Goal: Find specific page/section: Find specific page/section

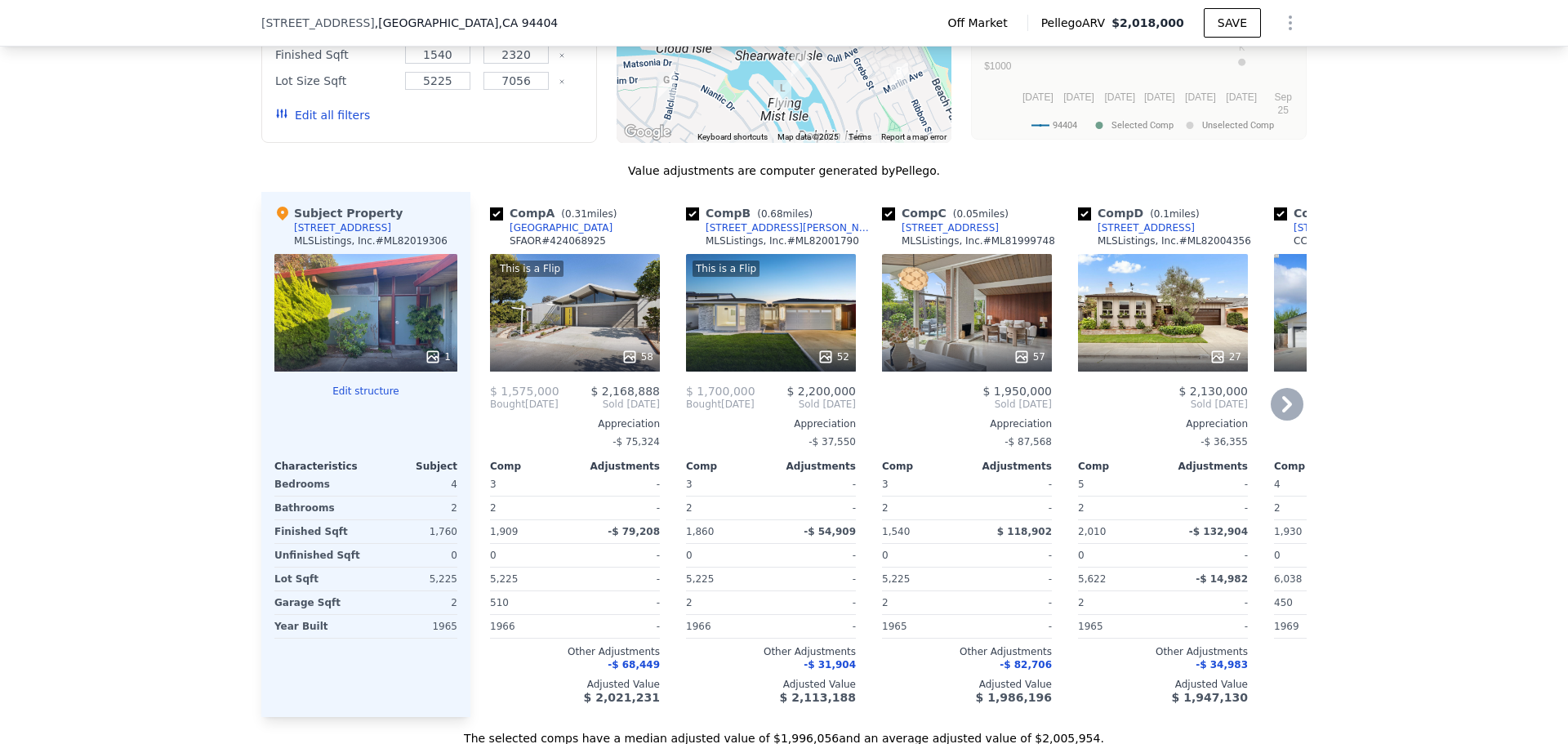
scroll to position [1545, 0]
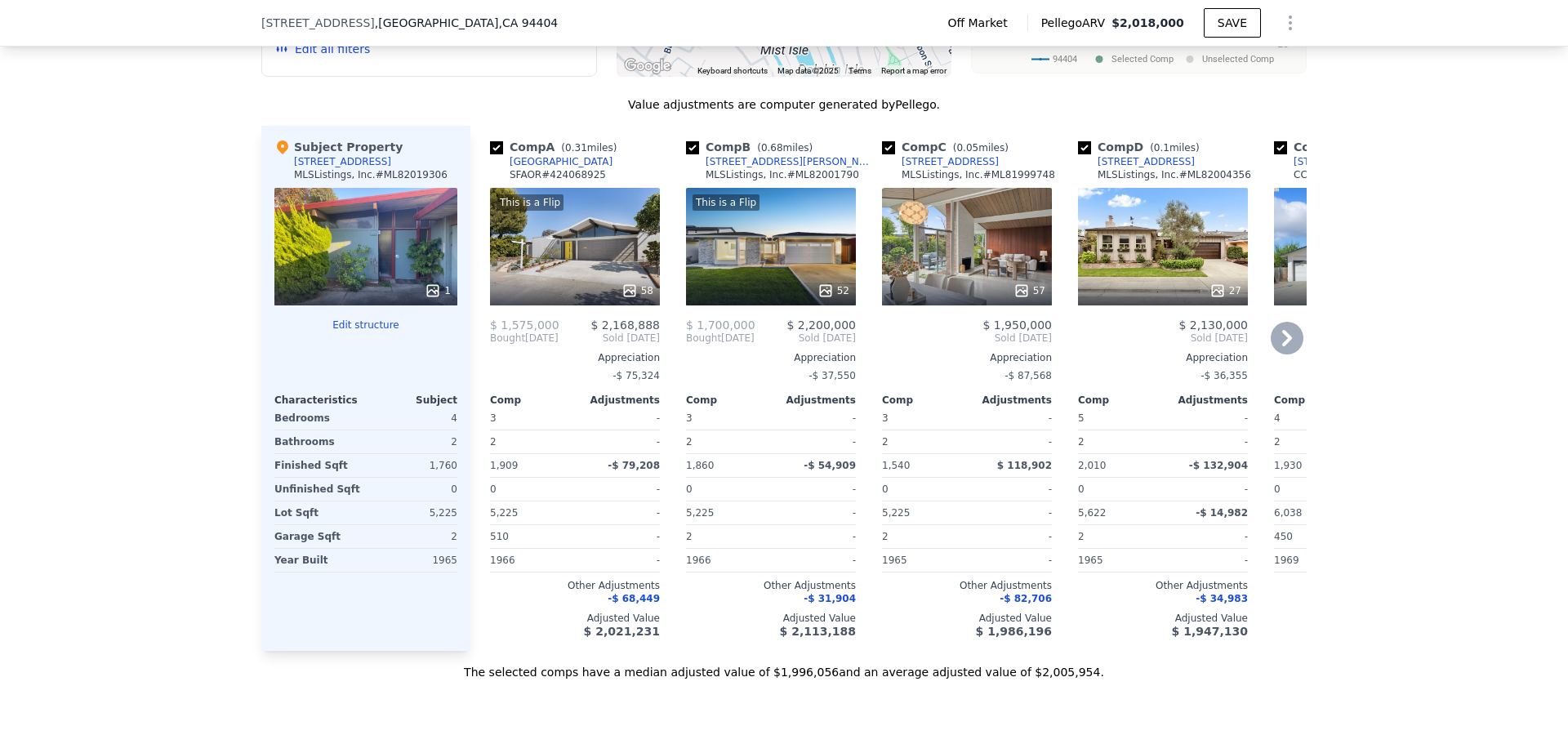
click at [668, 317] on div "Comp A ( 0.31 miles) [STREET_ADDRESS] # 424068925 This is a Flip 58 $ 1,575,000…" at bounding box center [888, 388] width 836 height 525
click at [665, 312] on div "Comp A ( 0.31 miles) [STREET_ADDRESS] # 424068925 This is a Flip 58 $ 1,575,000…" at bounding box center [888, 388] width 836 height 525
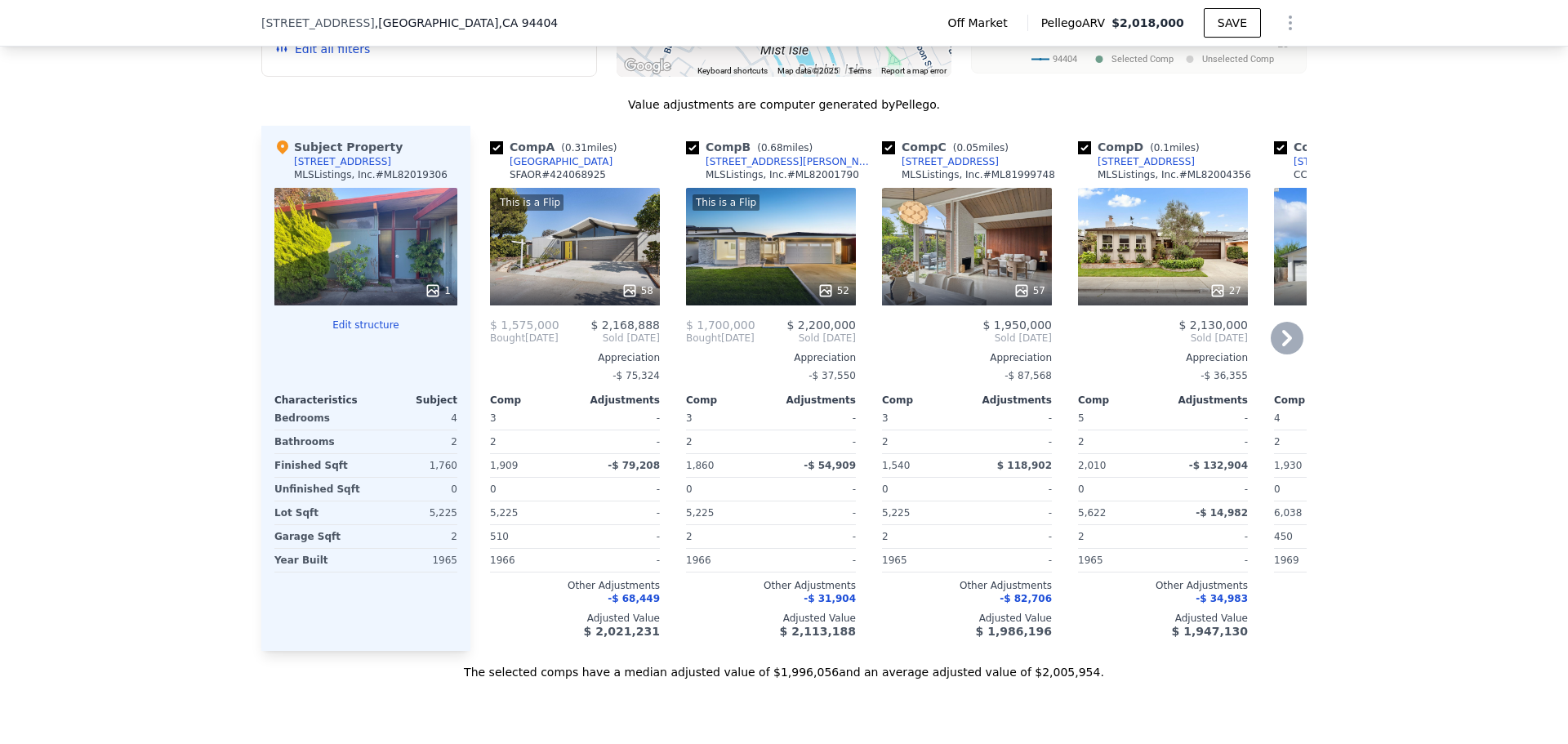
click at [665, 312] on div "Comp A ( 0.31 miles) [STREET_ADDRESS] # 424068925 This is a Flip 58 $ 1,575,000…" at bounding box center [888, 388] width 836 height 525
click at [665, 308] on div "Comp A ( 0.31 miles) [STREET_ADDRESS] # 424068925 This is a Flip 58 $ 1,575,000…" at bounding box center [888, 388] width 836 height 525
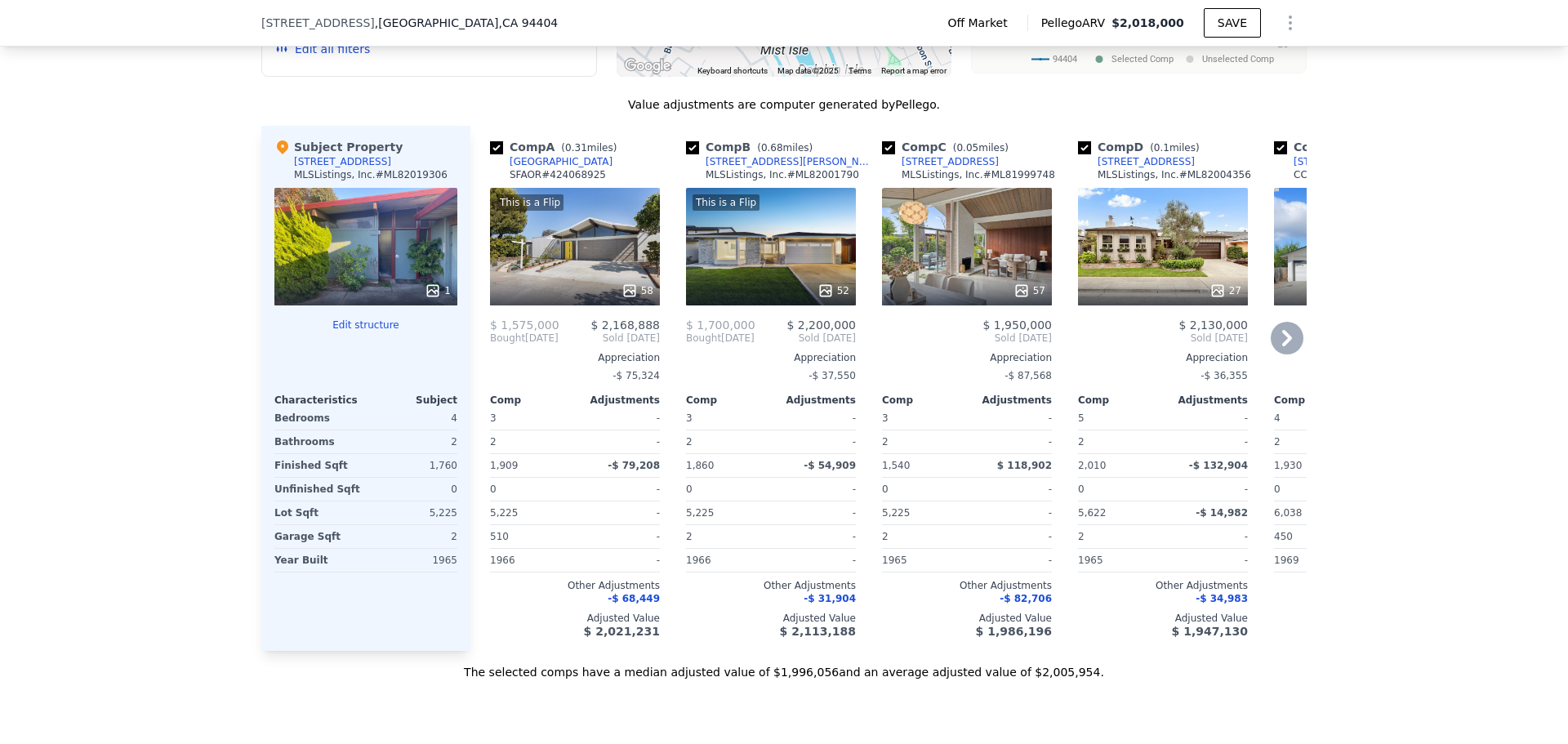
click at [661, 306] on div "Comp A ( 0.31 miles) [STREET_ADDRESS] # 424068925 This is a Flip 58 $ 1,575,000…" at bounding box center [888, 388] width 836 height 525
click at [661, 306] on div "Comp A ( 0.31 miles) [STREET_ADDRESS] # 424068925 This is a Flip 58 $ 1,575,000…" at bounding box center [888, 388] width 836 height 525
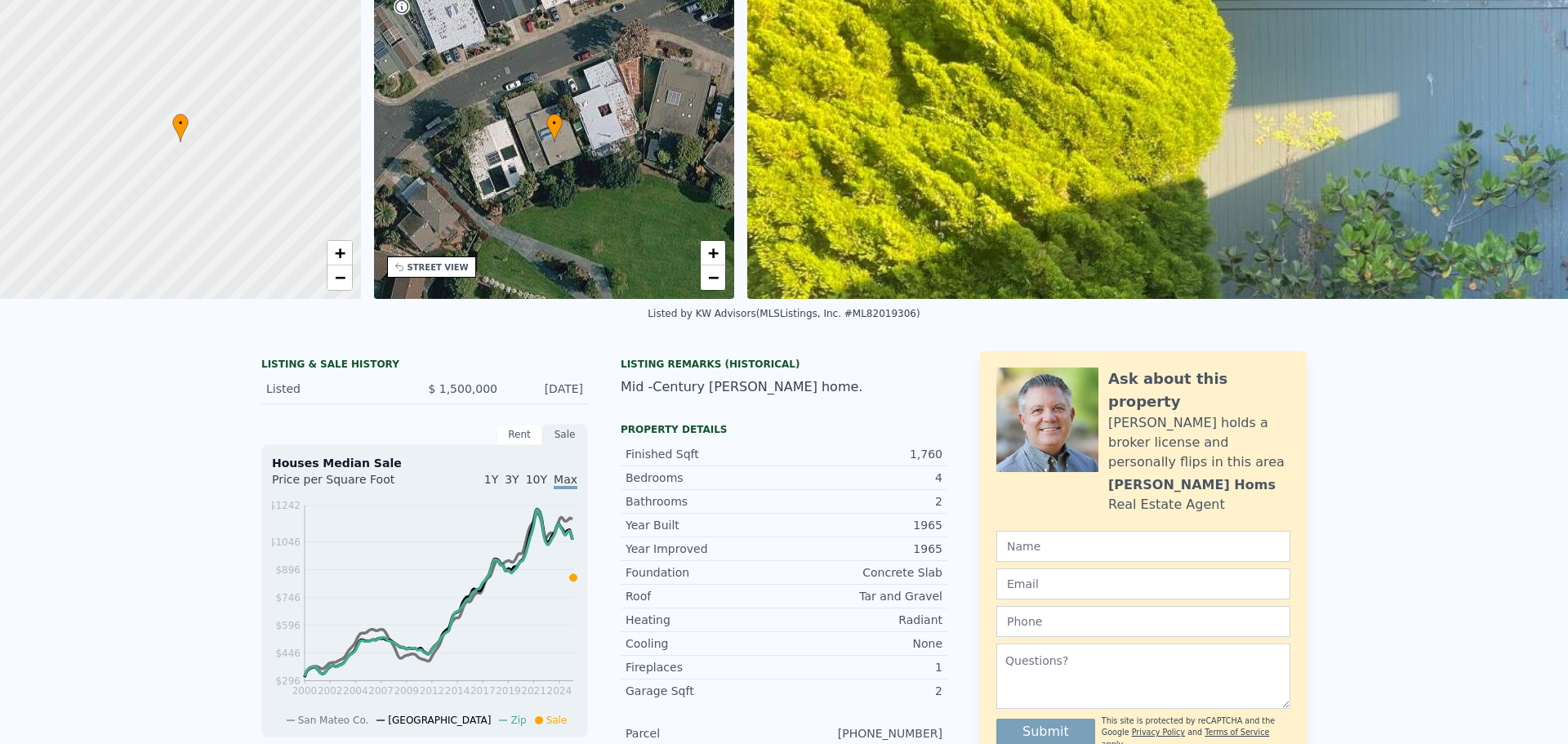
scroll to position [0, 0]
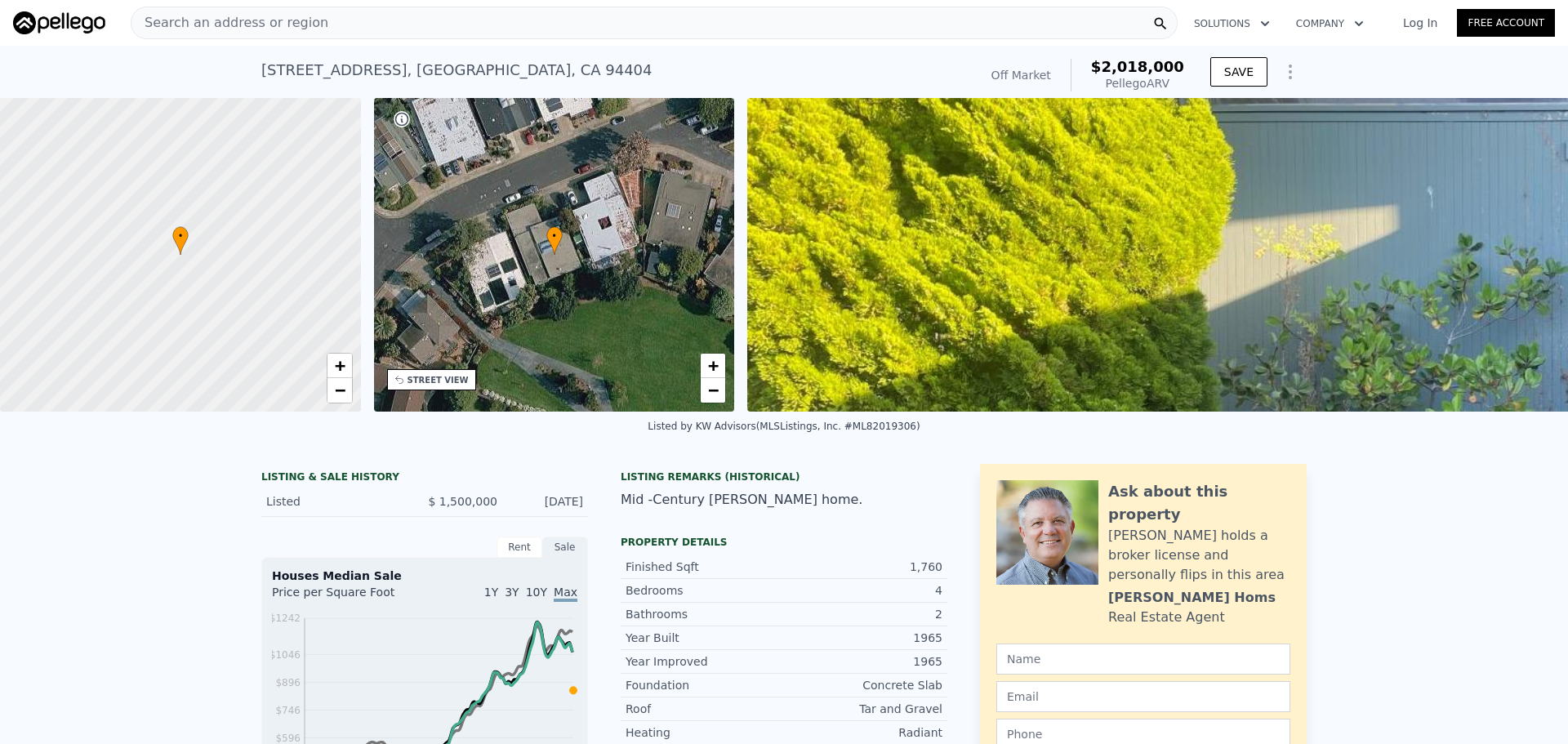
click at [341, 27] on div "Search an address or region" at bounding box center [653, 22] width 1047 height 33
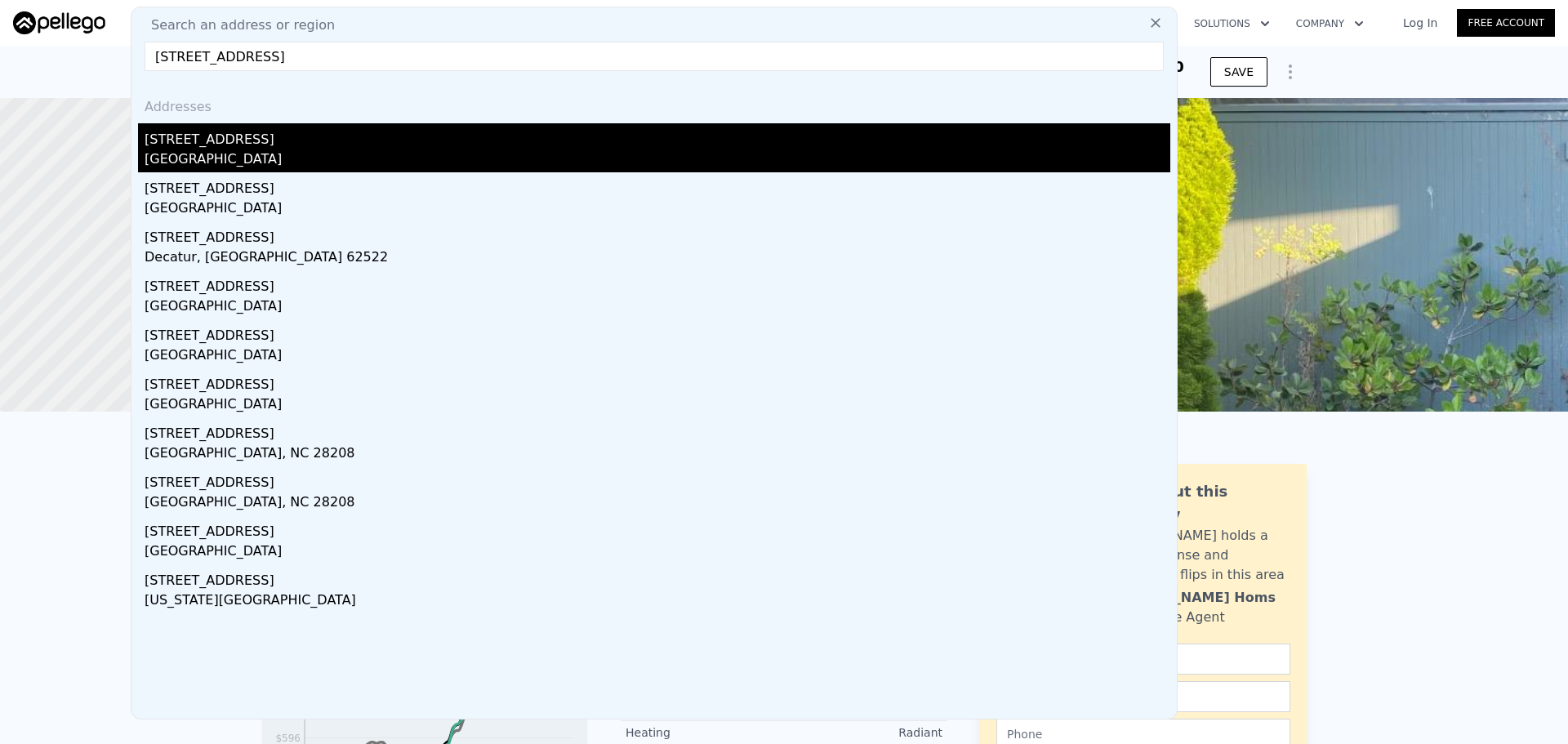
type input "[STREET_ADDRESS]"
click at [285, 148] on div "[STREET_ADDRESS]" at bounding box center [657, 137] width 1026 height 26
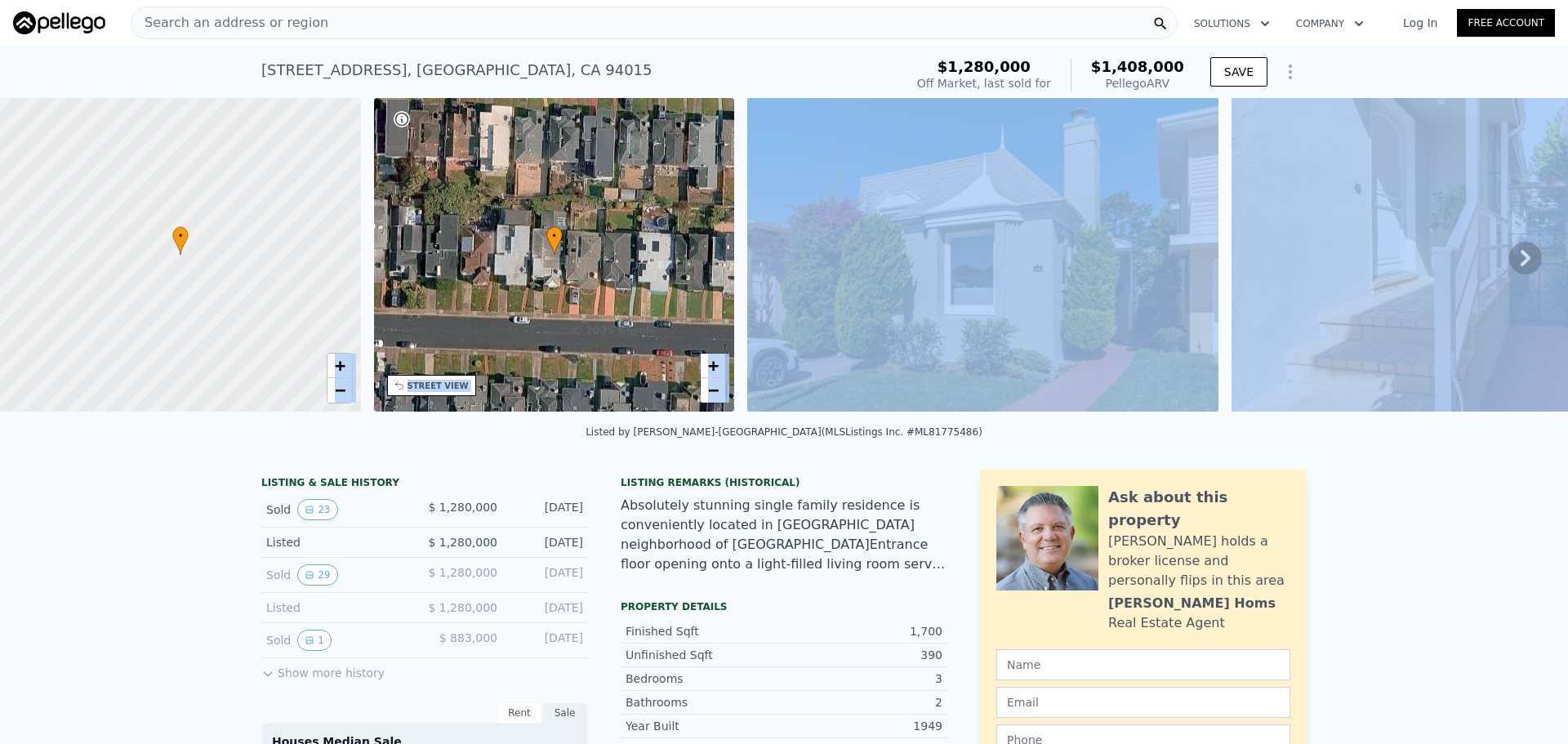
drag, startPoint x: 228, startPoint y: 428, endPoint x: 255, endPoint y: 426, distance: 27.1
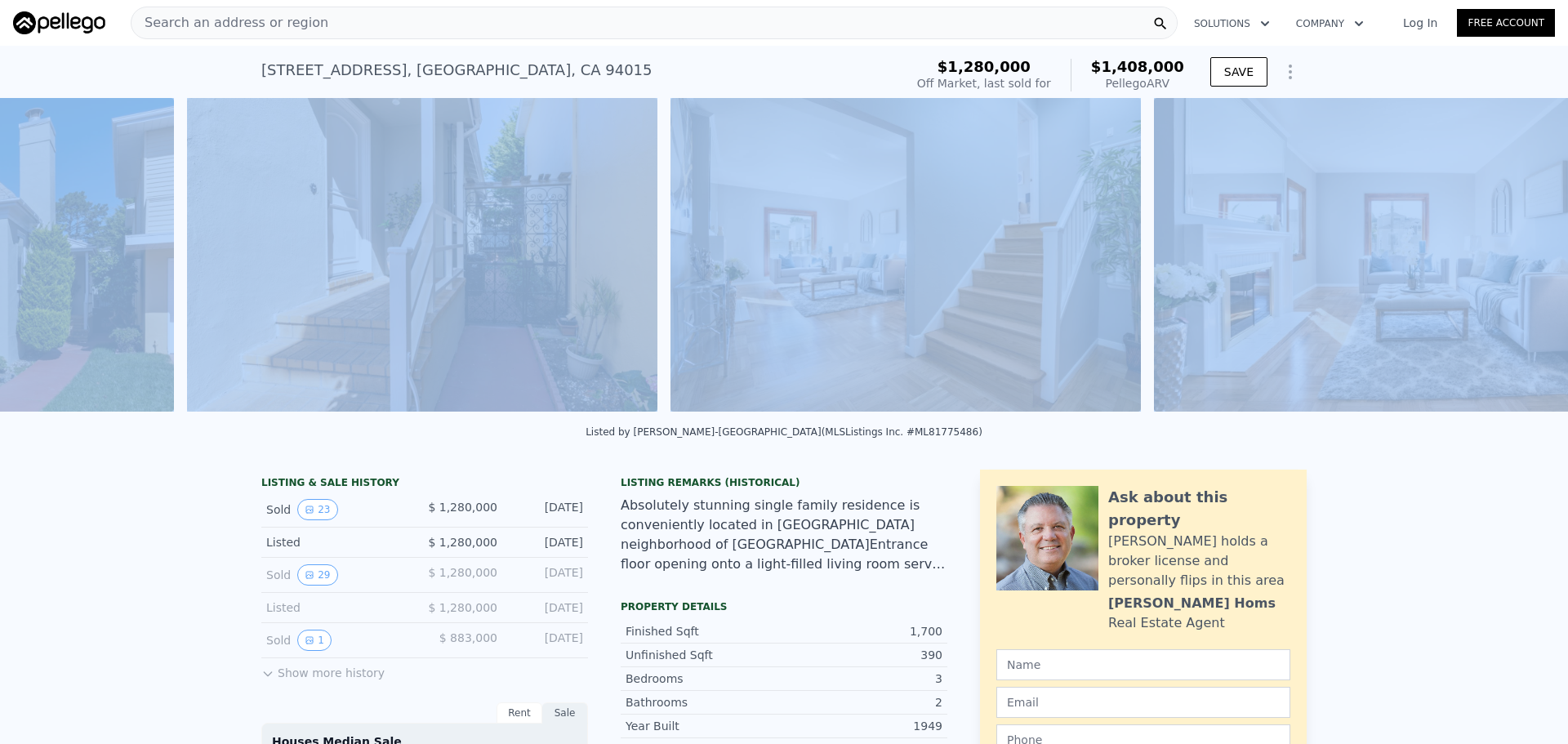
scroll to position [0, 1232]
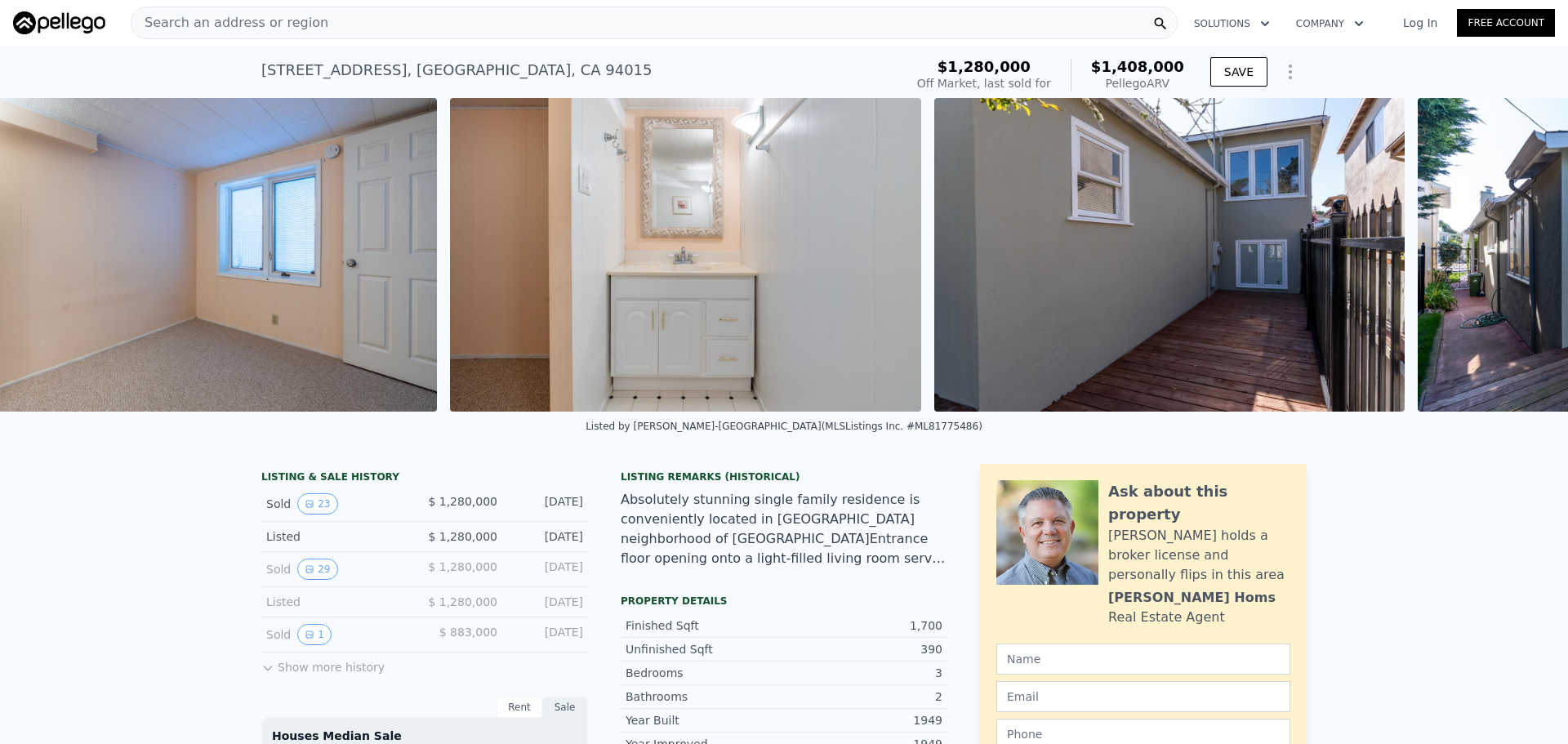
scroll to position [0, 9938]
